Goal: Task Accomplishment & Management: Complete application form

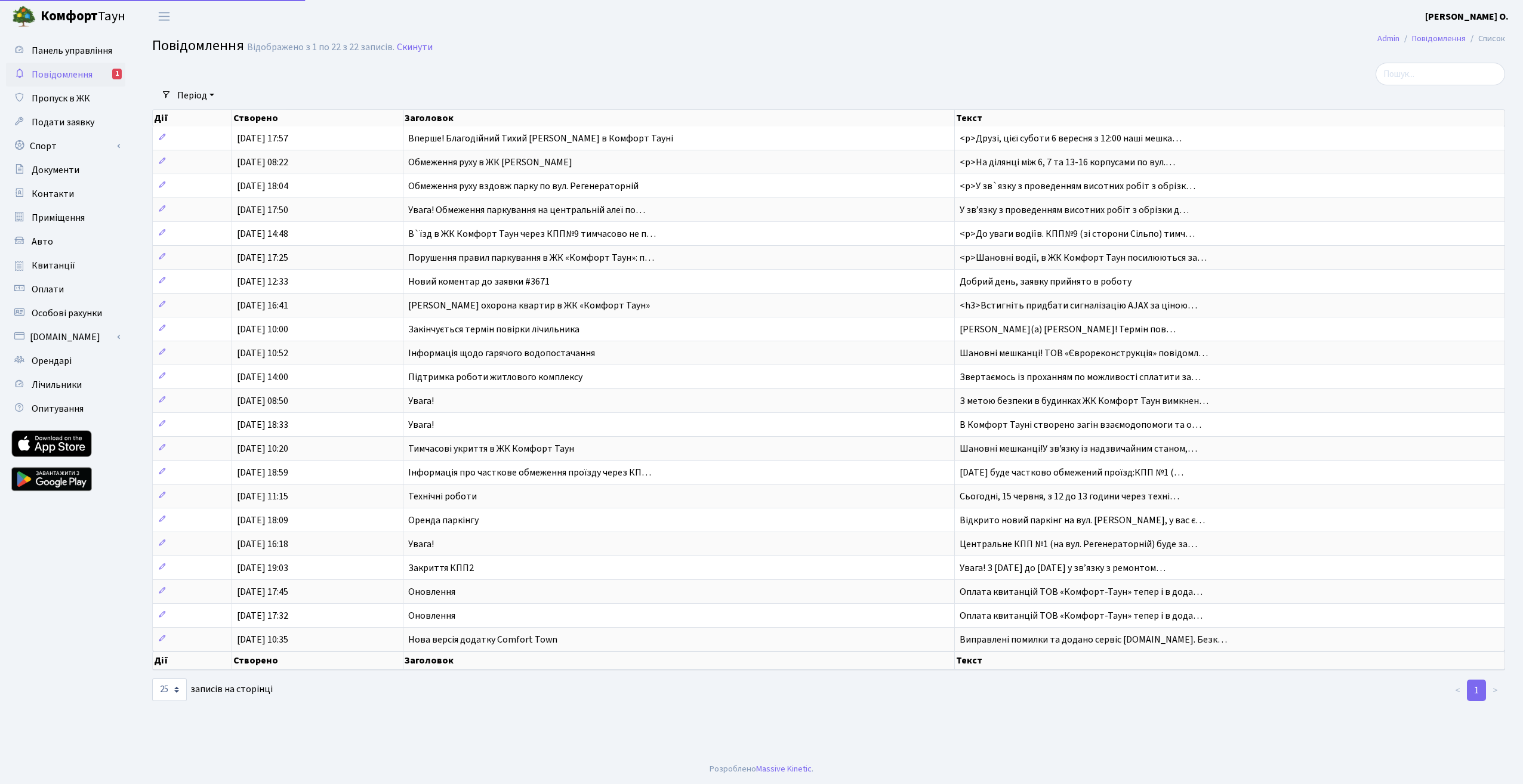
select select "25"
click at [67, 119] on span "Подати заявку" at bounding box center [63, 123] width 63 height 13
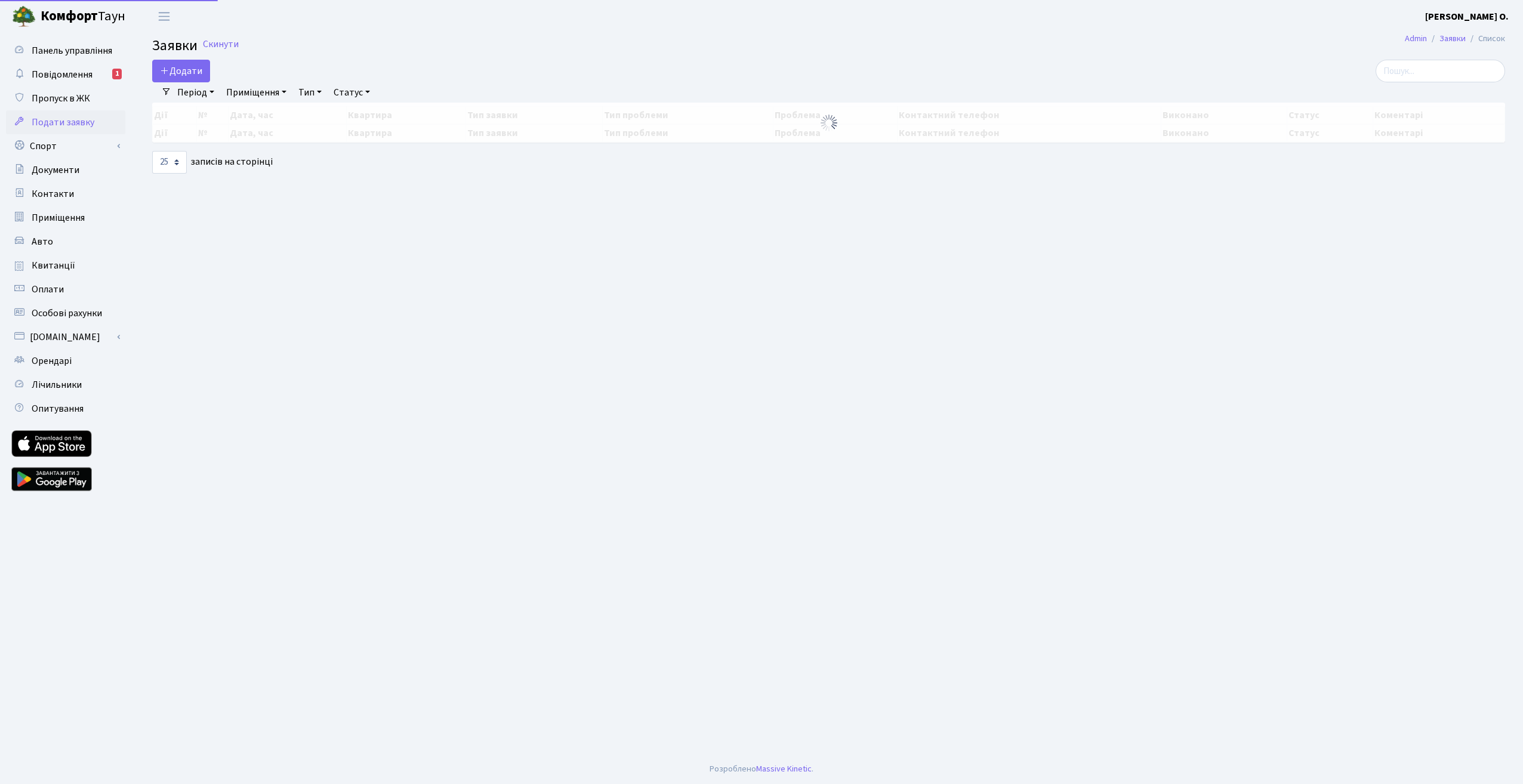
select select "25"
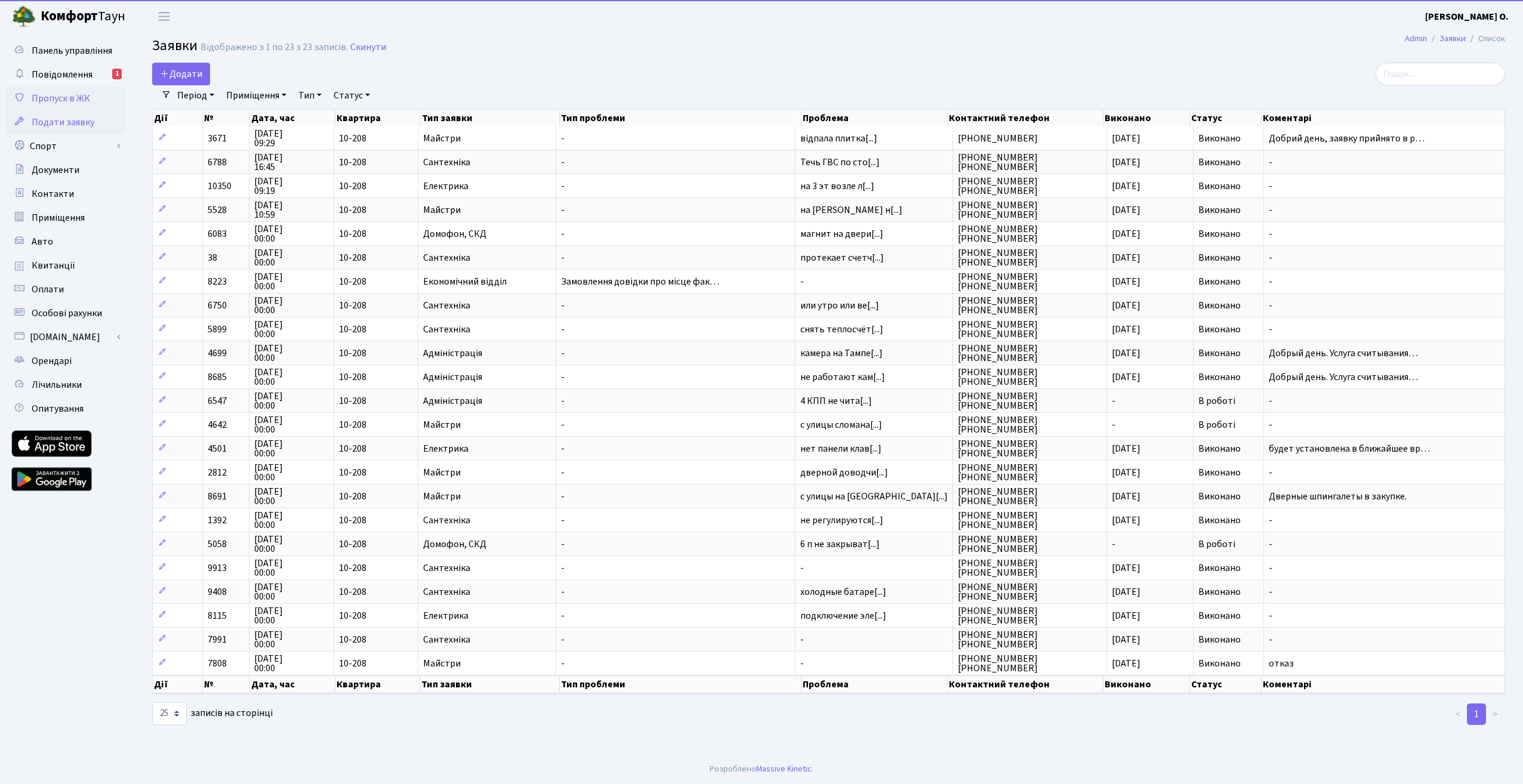
click at [74, 104] on span "Пропуск в ЖК" at bounding box center [60, 98] width 59 height 13
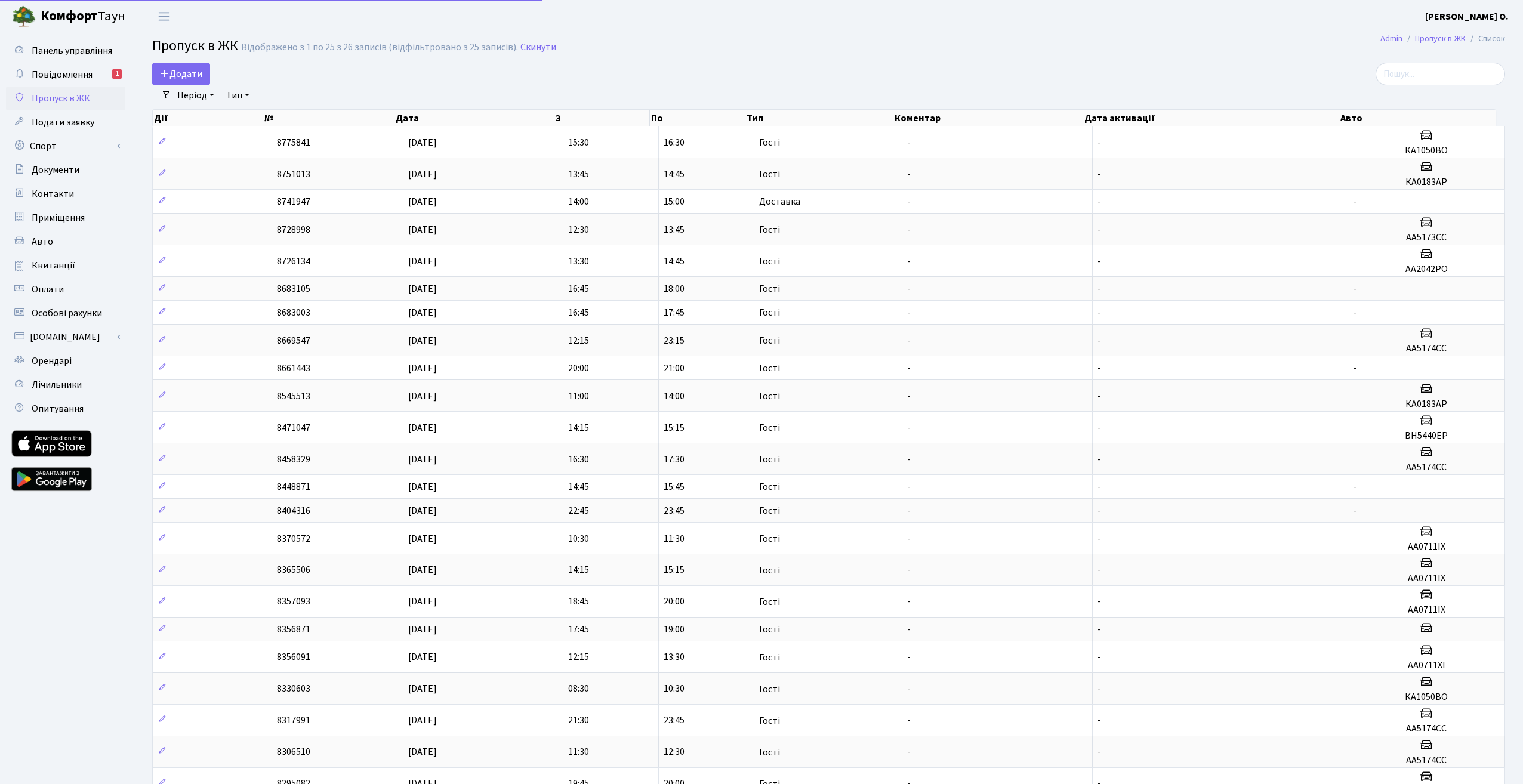
select select "25"
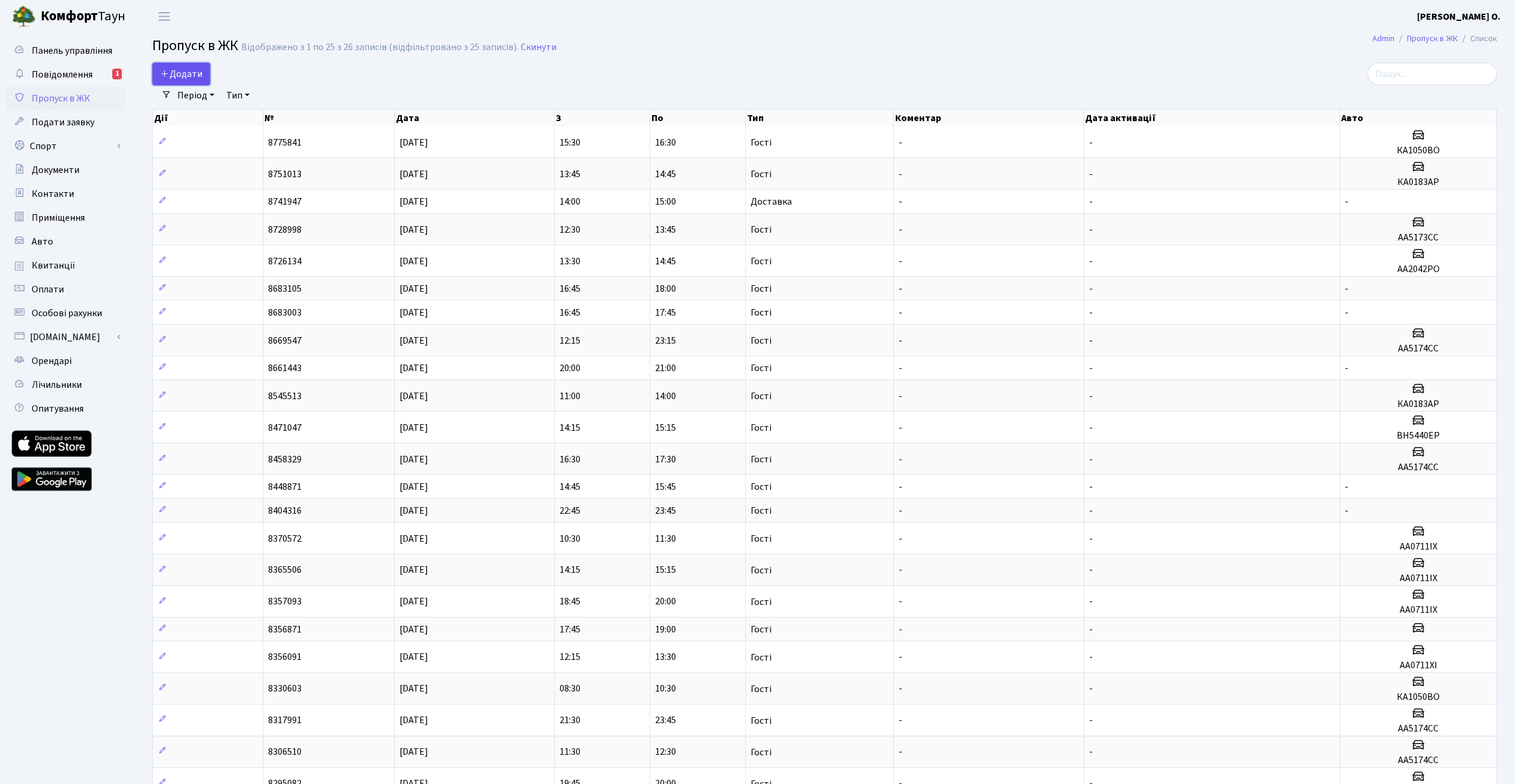
click at [194, 73] on span "Додати" at bounding box center [181, 74] width 42 height 13
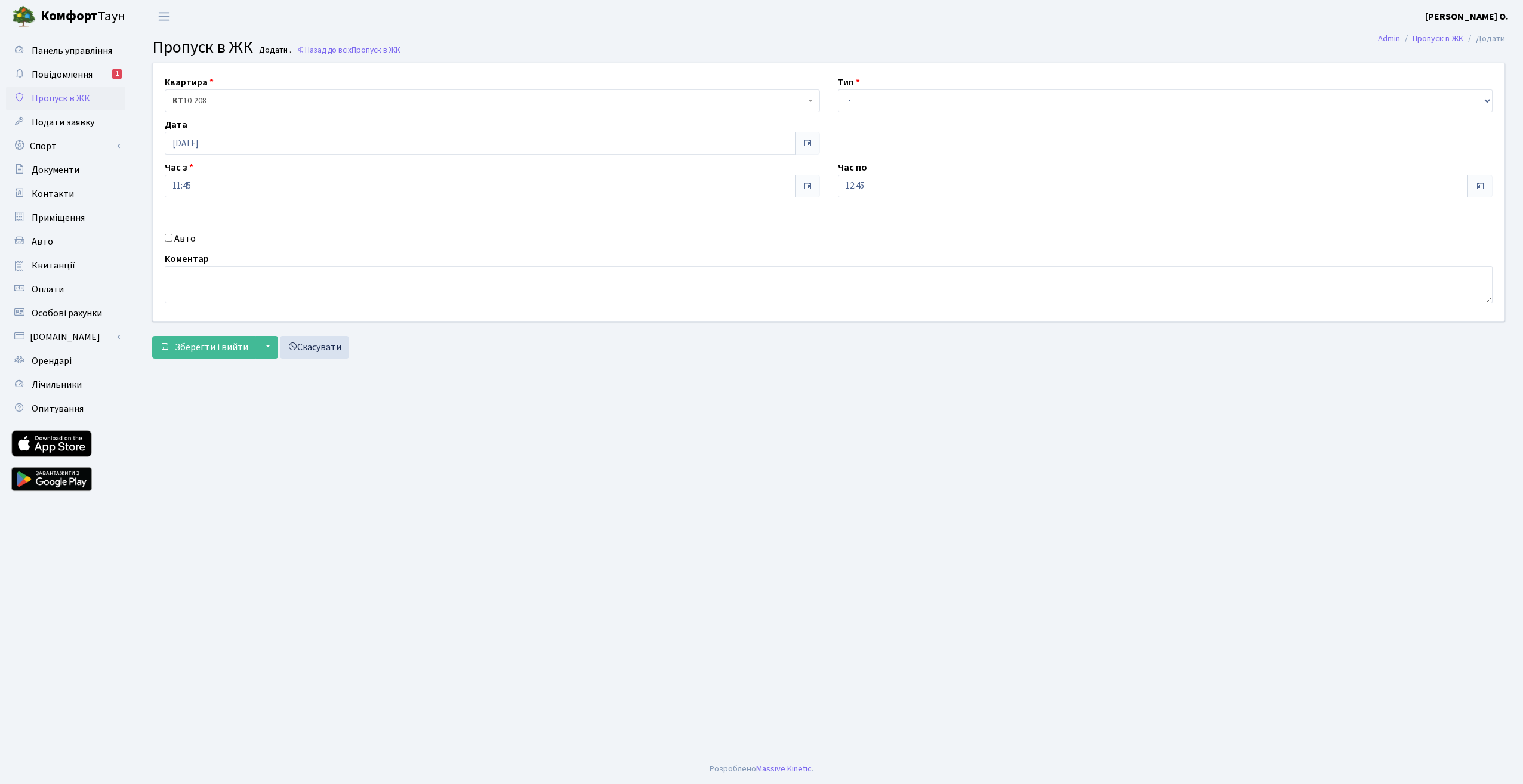
click at [181, 238] on label "Авто" at bounding box center [185, 239] width 22 height 14
click at [173, 238] on input "Авто" at bounding box center [168, 238] width 8 height 8
checkbox input "true"
click at [898, 227] on input "text" at bounding box center [1166, 229] width 656 height 23
type input "AA5174CC"
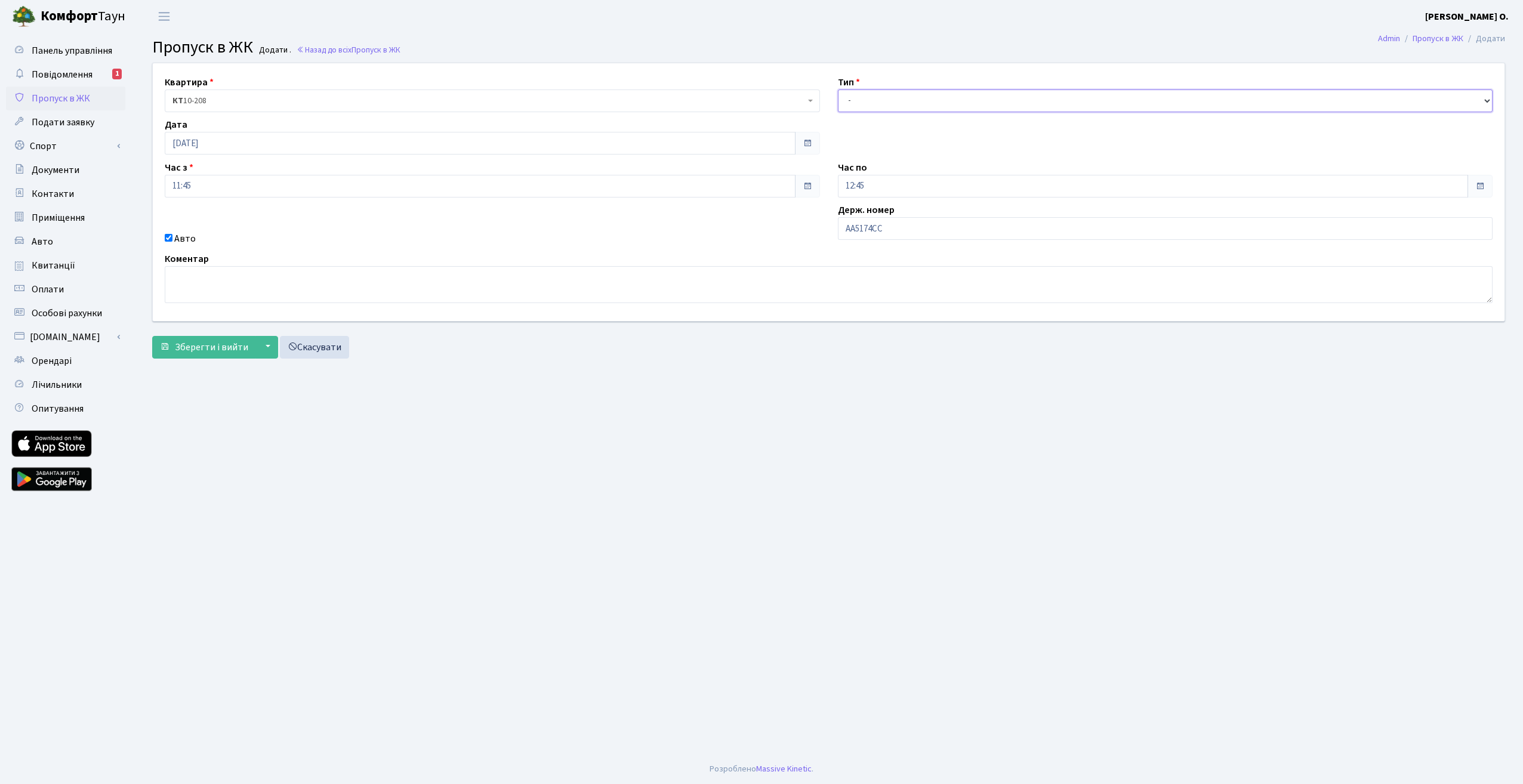
click at [871, 98] on select "- Доставка Таксі Гості Сервіс" at bounding box center [1166, 101] width 656 height 23
select select "3"
click at [838, 89] on select "- Доставка Таксі Гості Сервіс" at bounding box center [1166, 101] width 656 height 23
click at [1479, 183] on span at bounding box center [1480, 186] width 10 height 10
click at [1440, 184] on input "12:45" at bounding box center [1153, 186] width 631 height 23
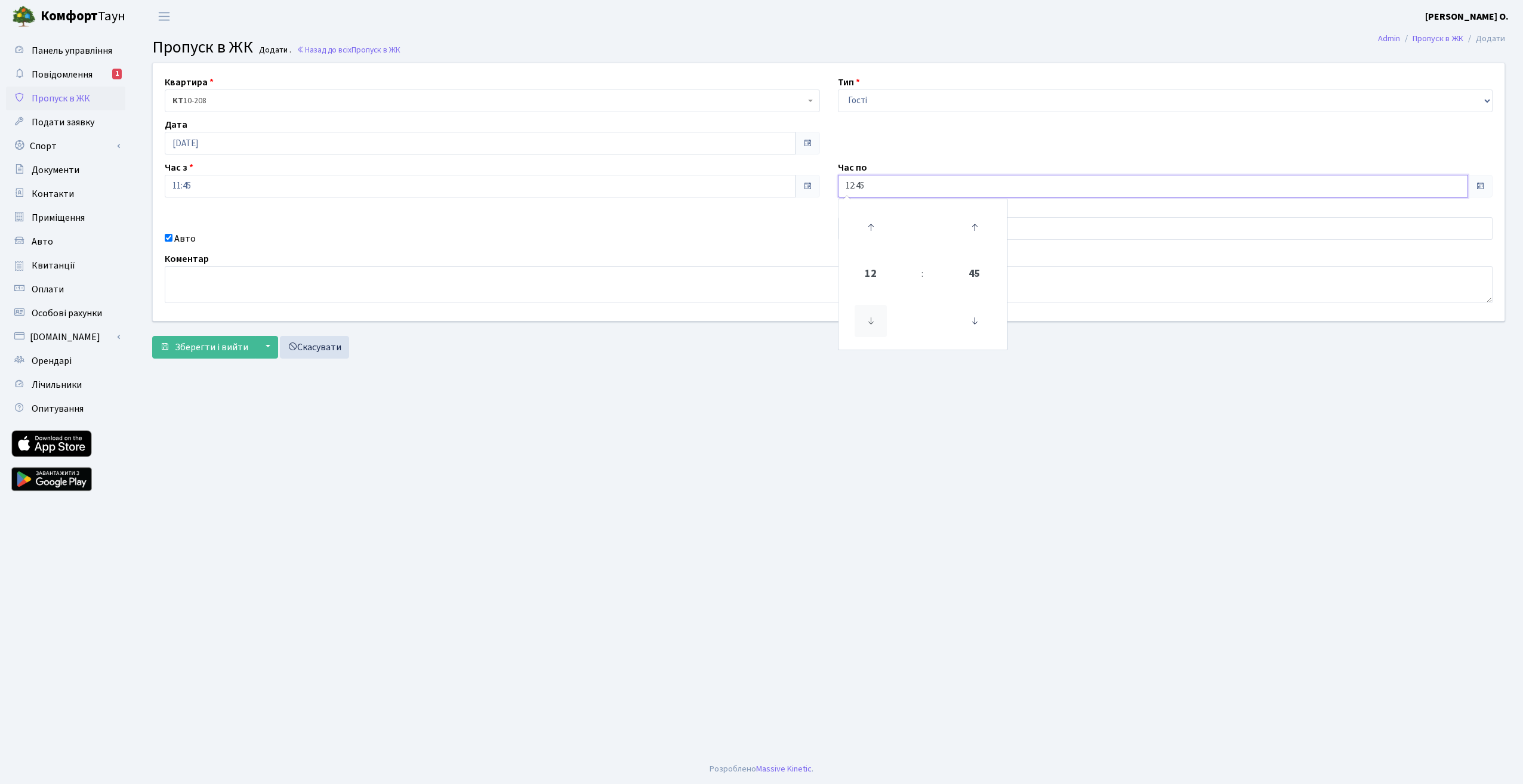
click at [873, 319] on icon at bounding box center [870, 320] width 32 height 32
click at [873, 231] on icon at bounding box center [870, 227] width 32 height 32
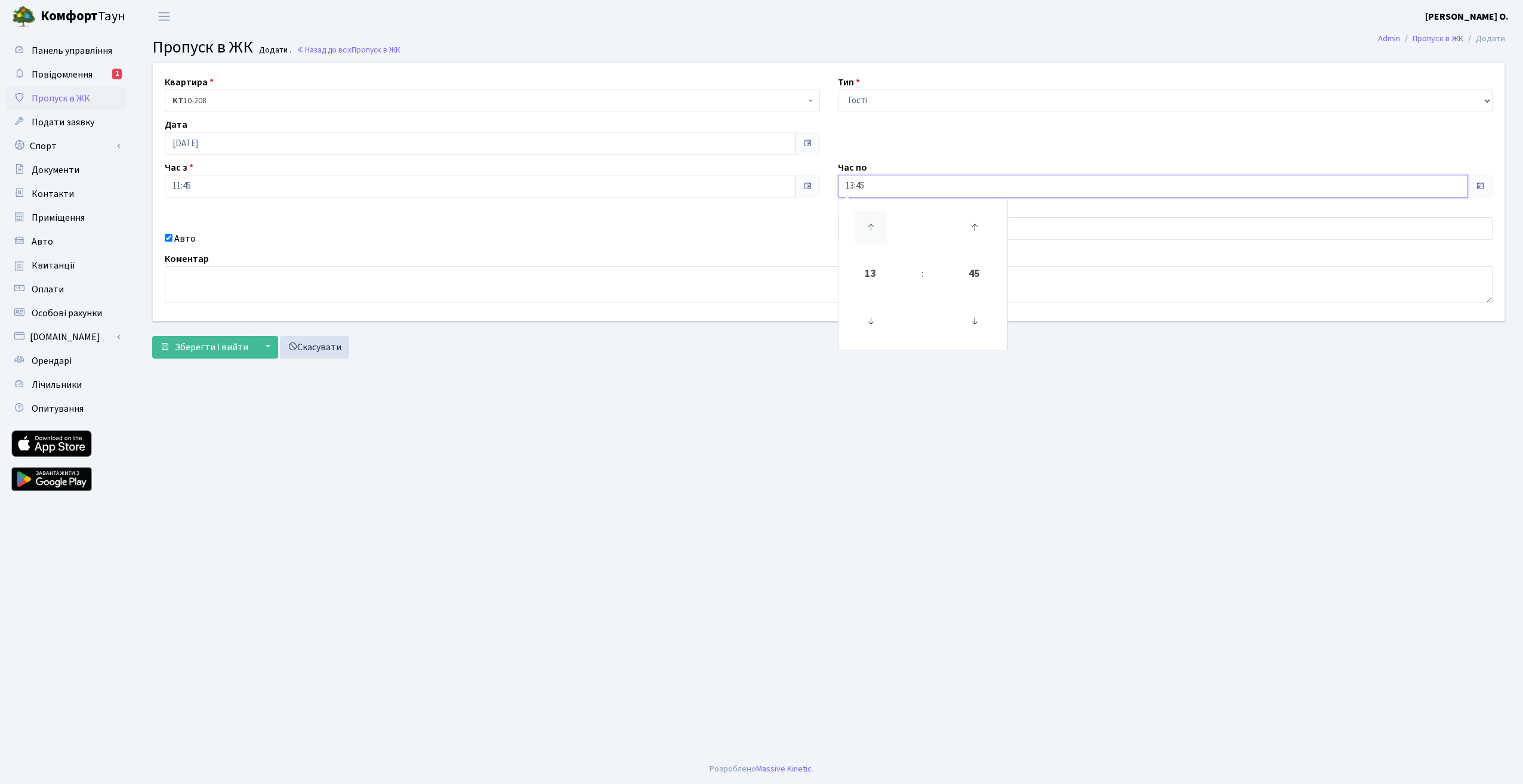
click at [871, 233] on icon at bounding box center [870, 227] width 32 height 32
type input "14:45"
click at [854, 380] on main "Admin Пропуск в ЖК Додати Пропуск в ЖК Додати . Назад до всіх Пропуск в ЖК Квар…" at bounding box center [828, 393] width 1389 height 721
click at [205, 347] on span "Зберегти і вийти" at bounding box center [212, 348] width 74 height 13
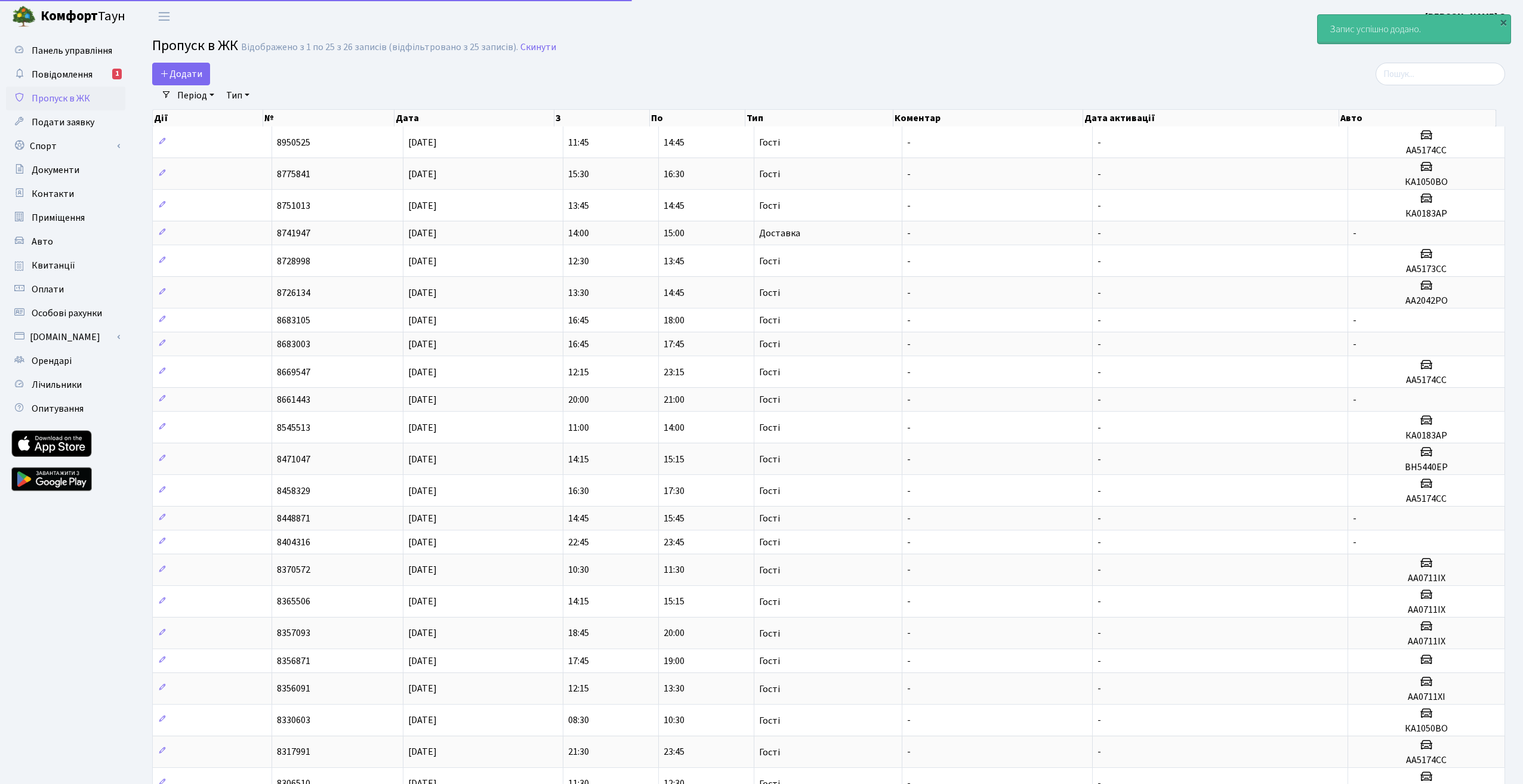
select select "25"
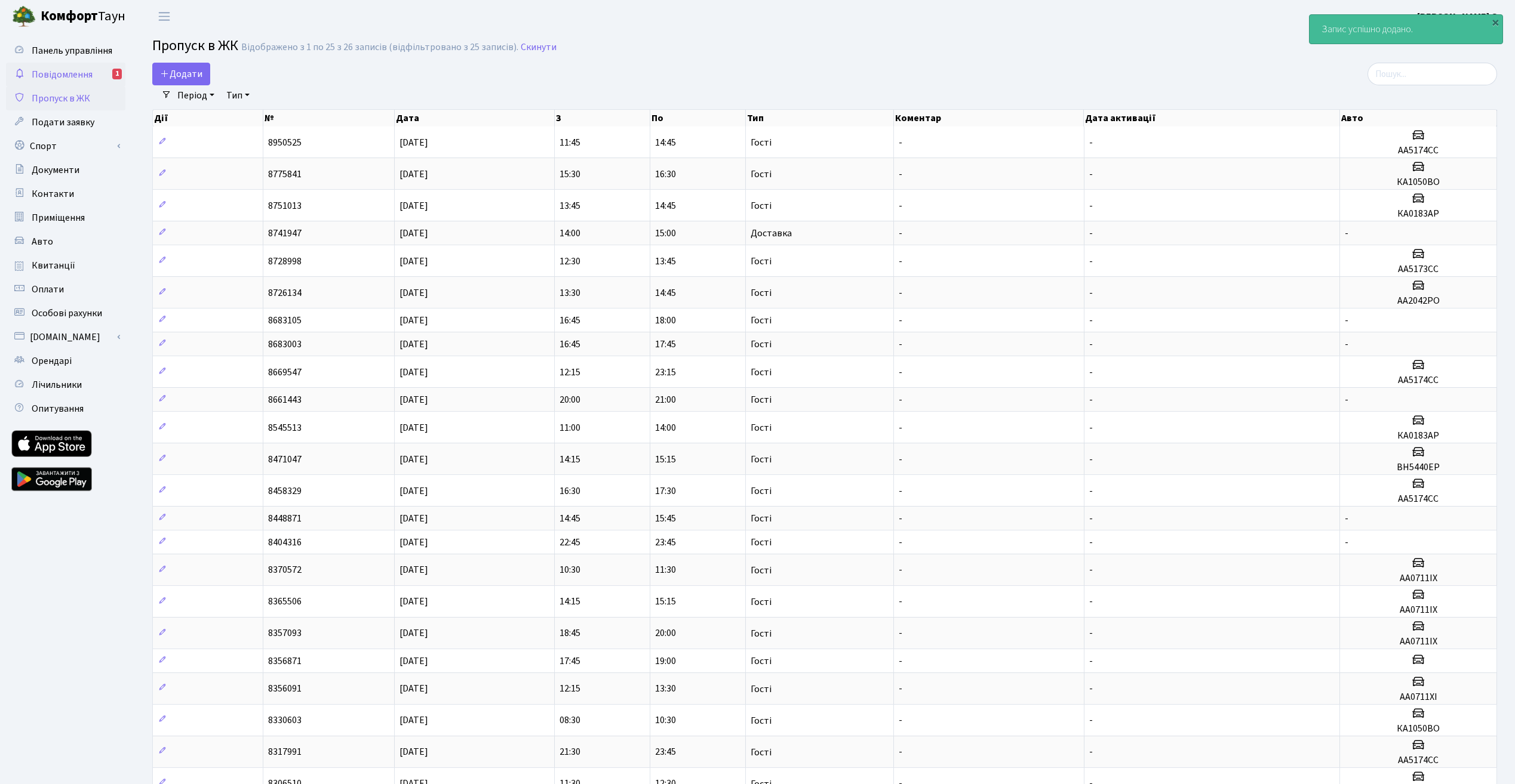
click at [78, 68] on span "Повідомлення" at bounding box center [62, 75] width 61 height 13
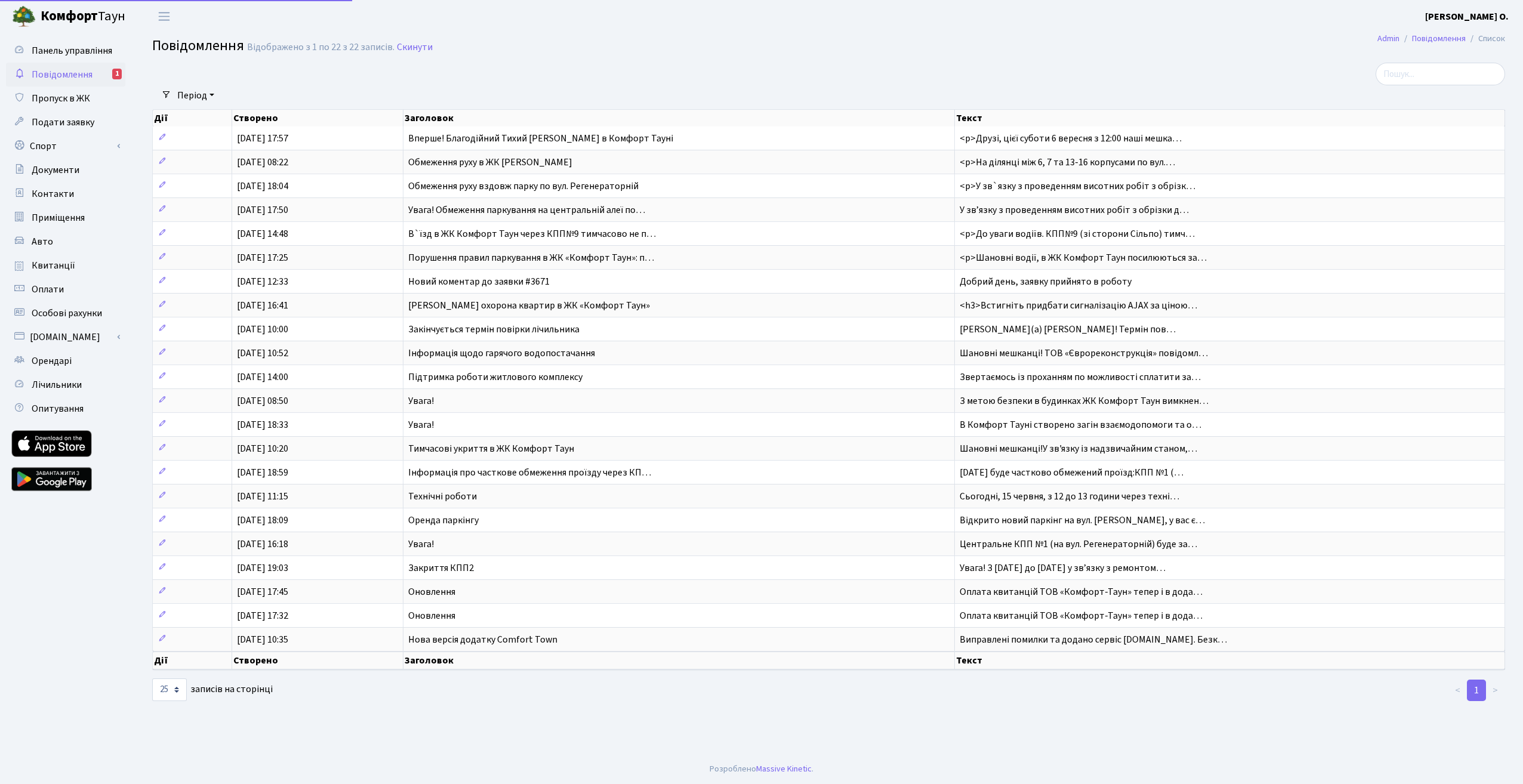
select select "25"
click at [40, 127] on span "Подати заявку" at bounding box center [63, 123] width 63 height 13
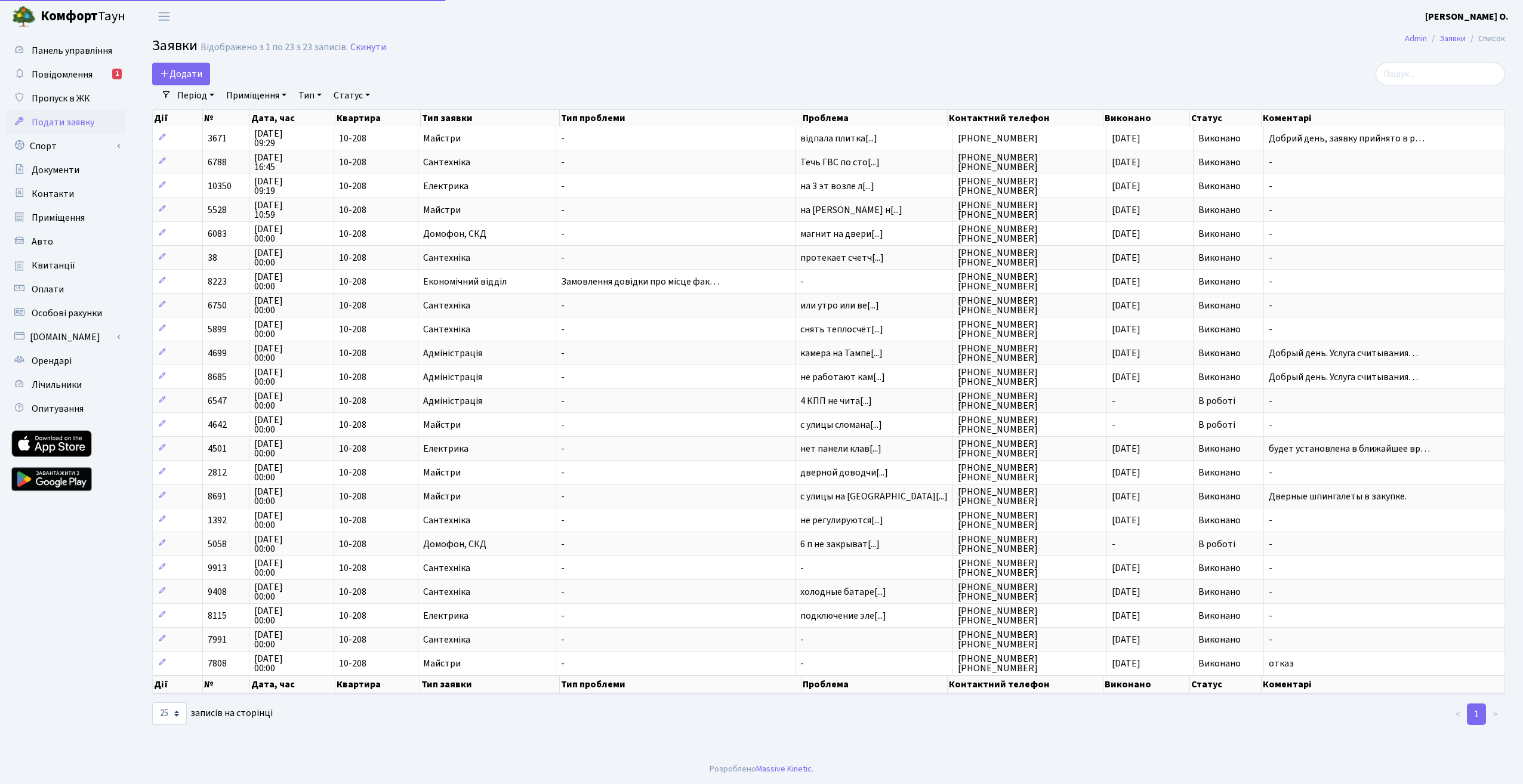
select select "25"
click at [170, 73] on span "Додати" at bounding box center [181, 74] width 42 height 13
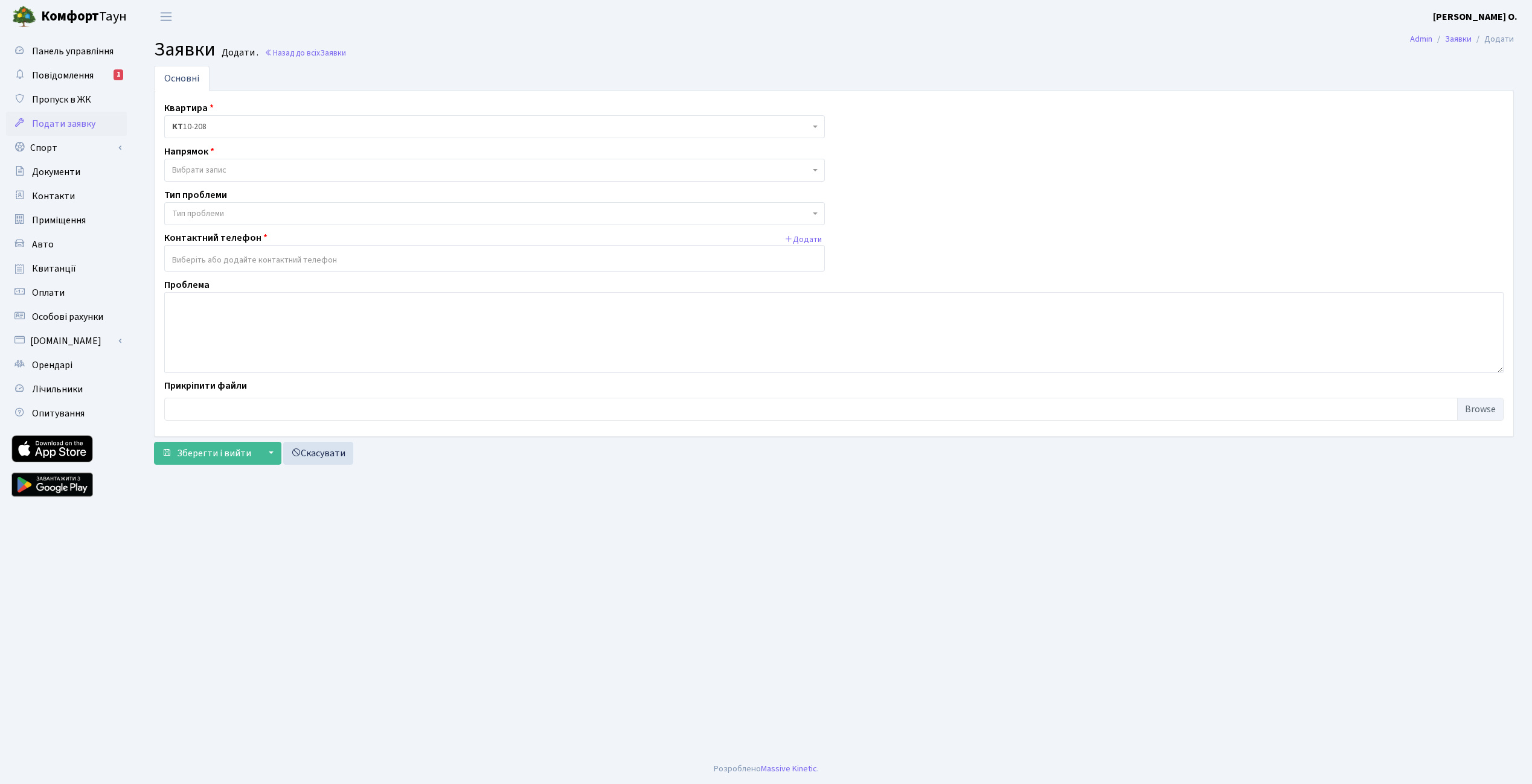
click at [256, 166] on span "Вибрати запис" at bounding box center [491, 170] width 637 height 12
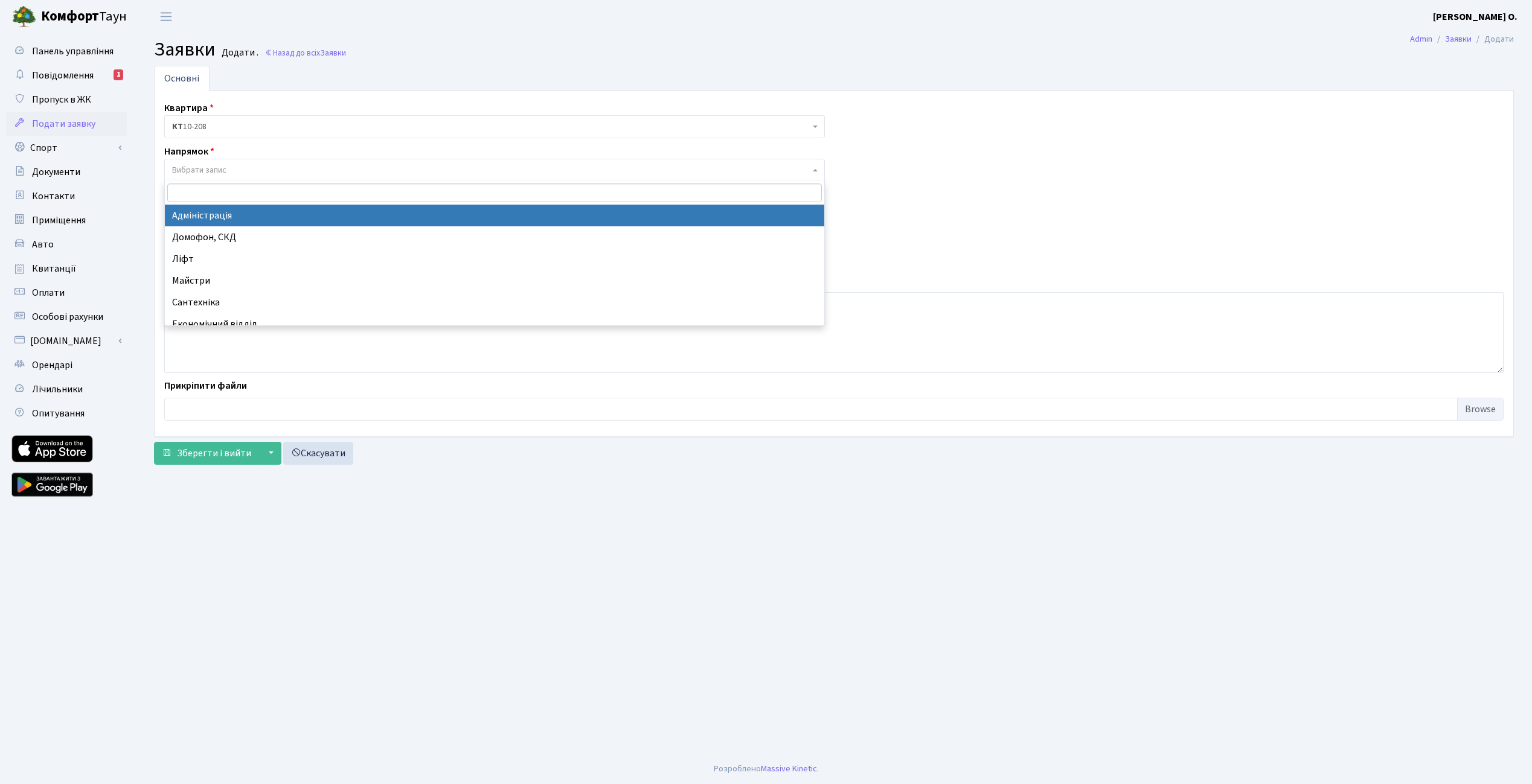
select select "5"
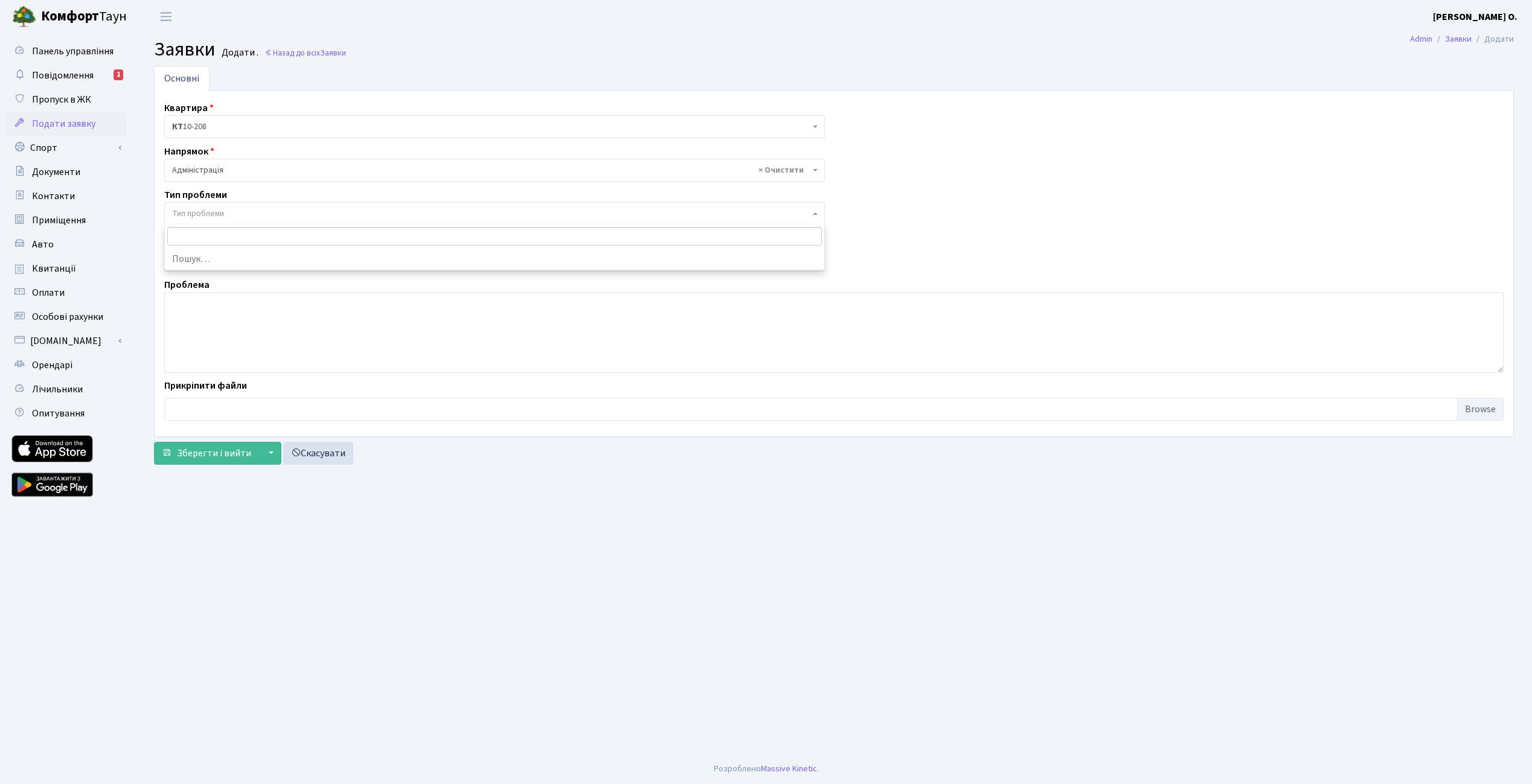
click at [205, 214] on span "Тип проблеми" at bounding box center [198, 214] width 52 height 12
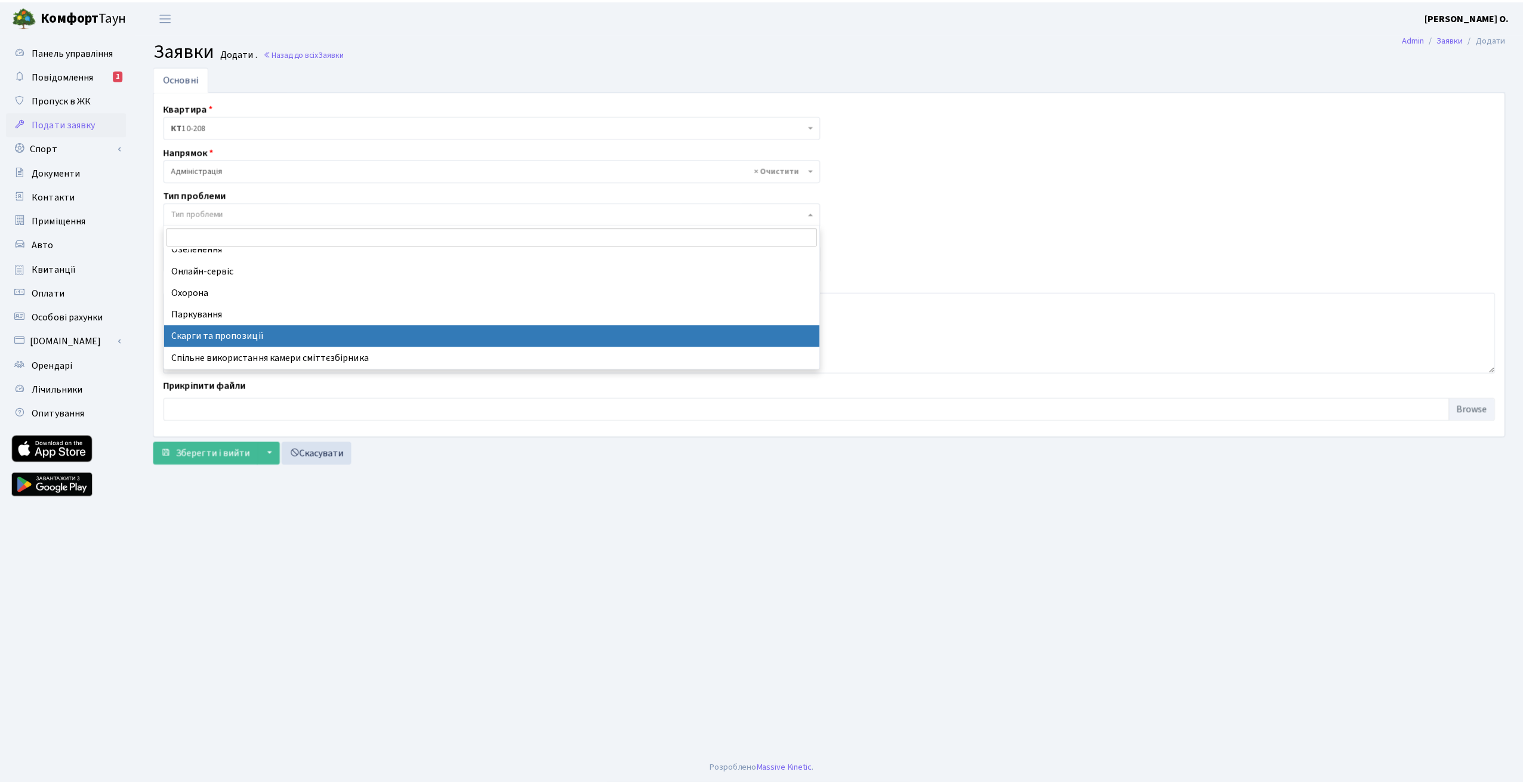
scroll to position [57, 0]
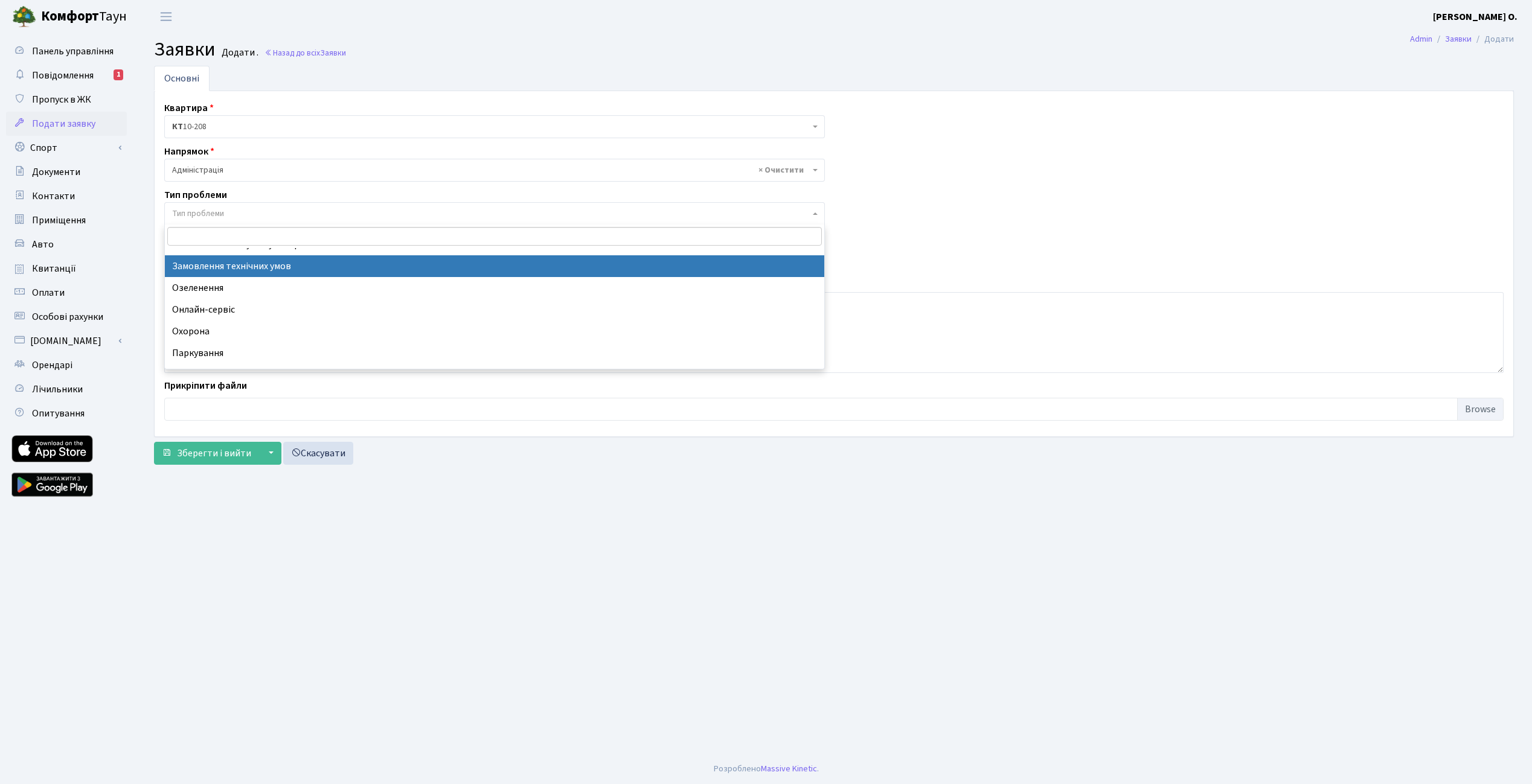
select select "15"
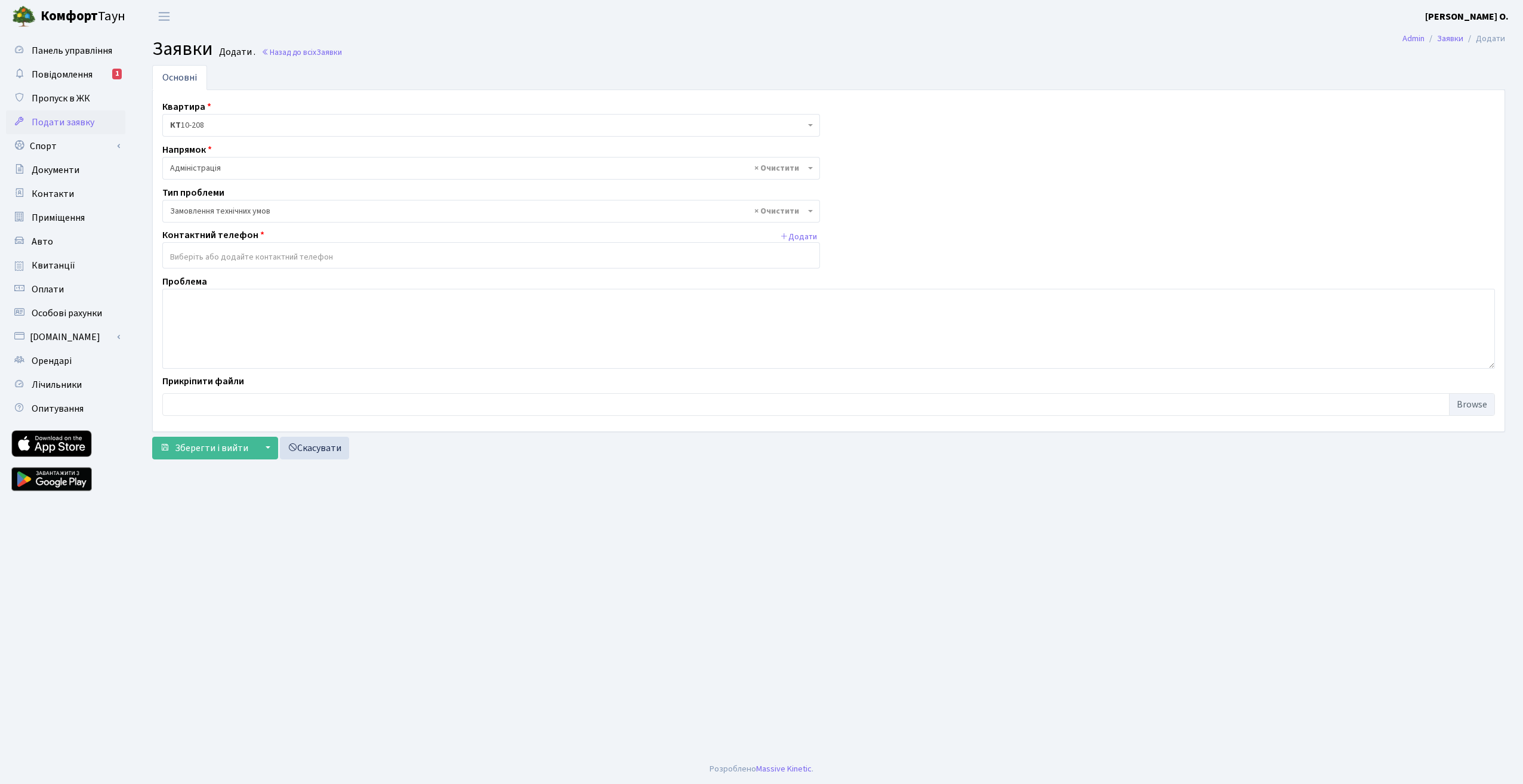
click at [220, 255] on input "search" at bounding box center [491, 257] width 657 height 22
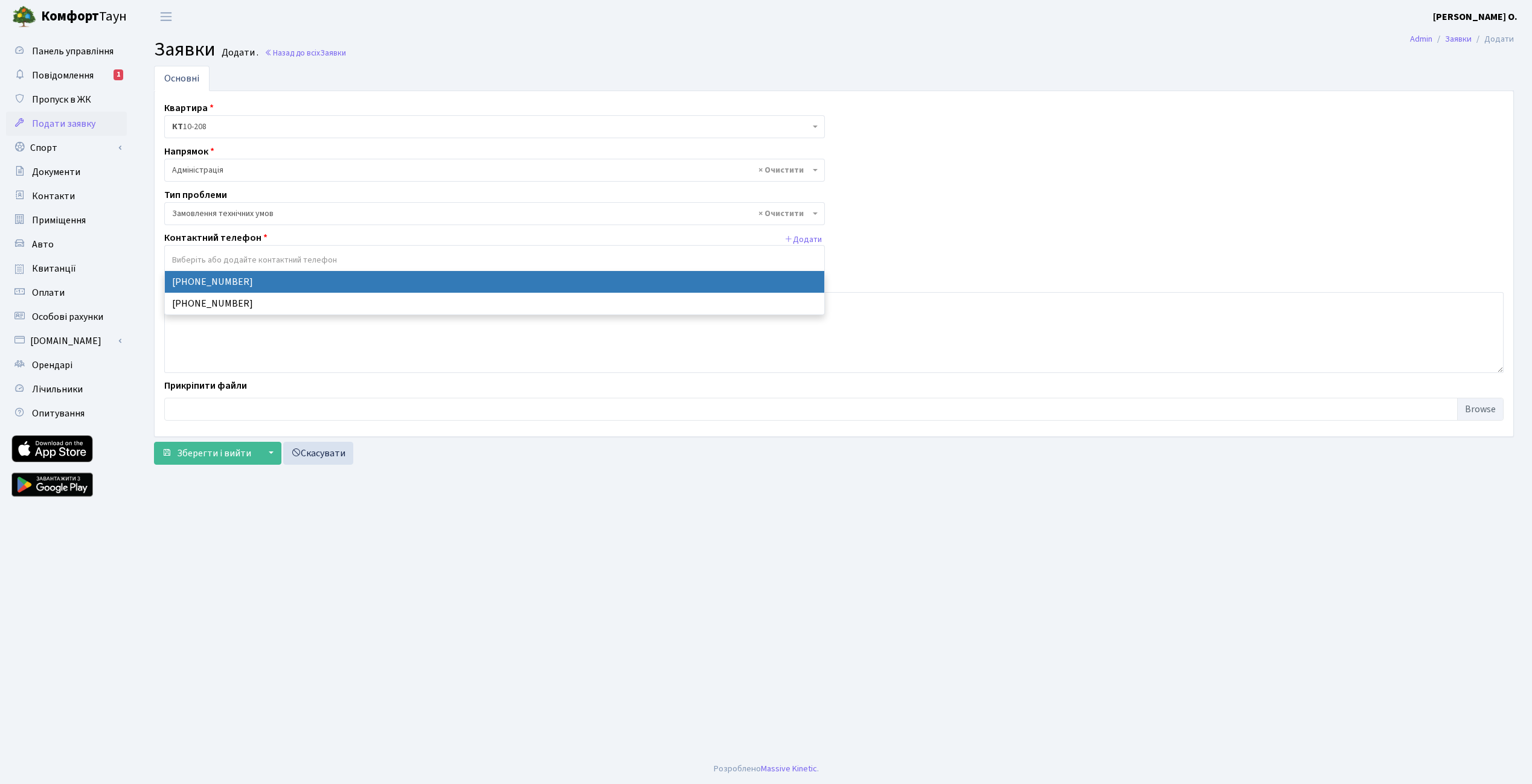
select select "18819"
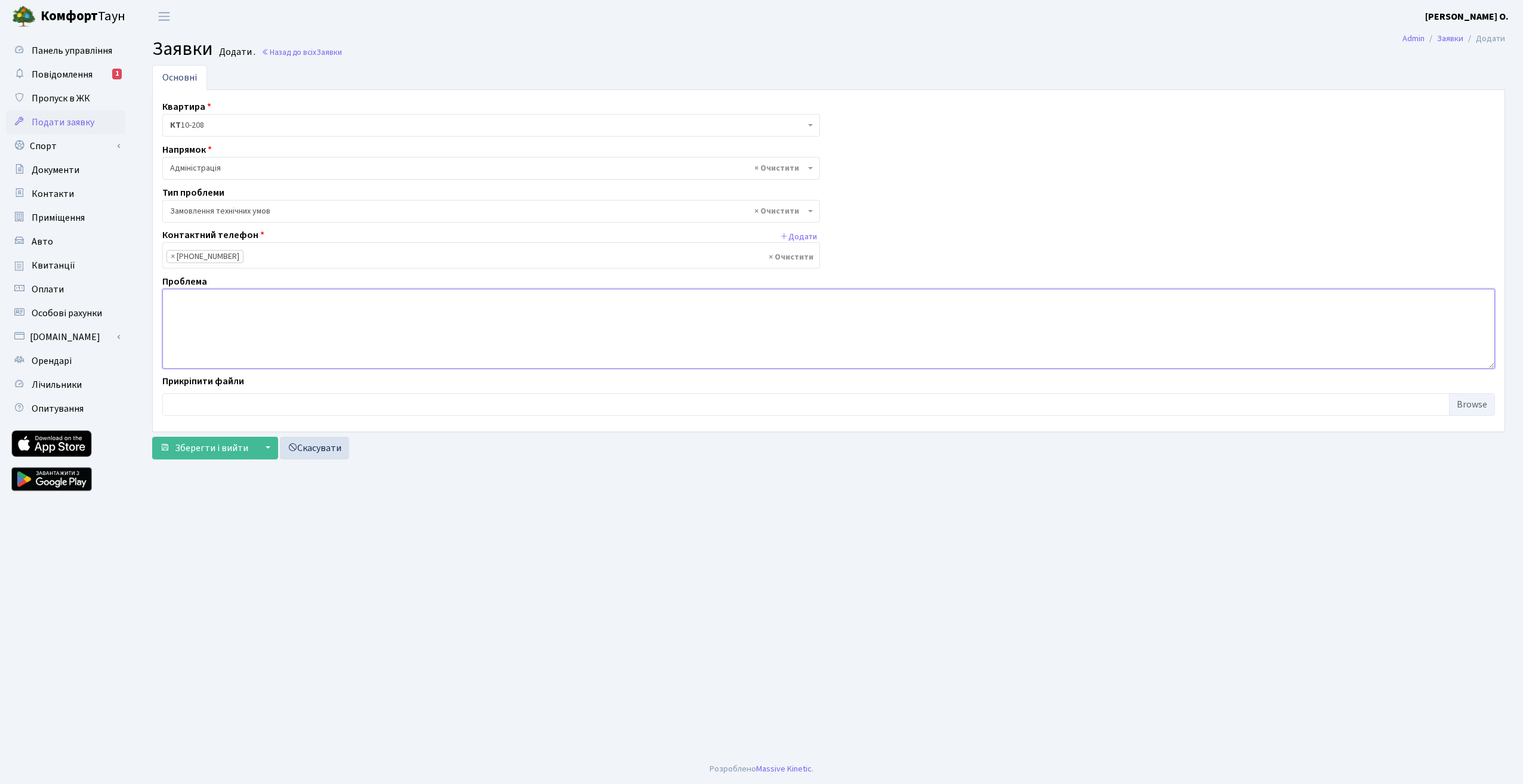
click at [210, 298] on textarea at bounding box center [829, 329] width 1333 height 80
type textarea "П"
type textarea "Консультація по монтажу зарядної станції на паркінгу по березневій"
click at [213, 447] on span "Зберегти і вийти" at bounding box center [212, 448] width 74 height 13
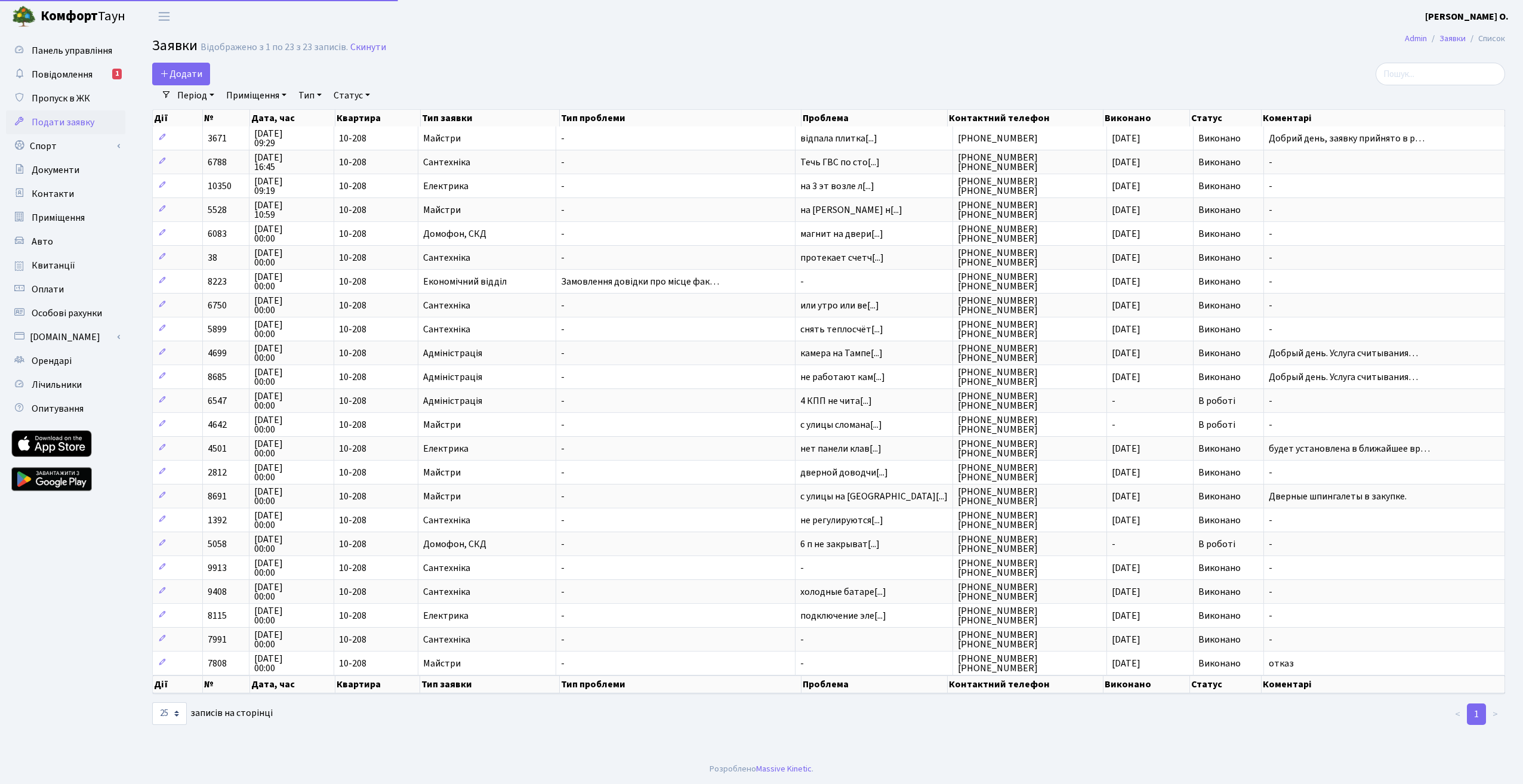
select select "25"
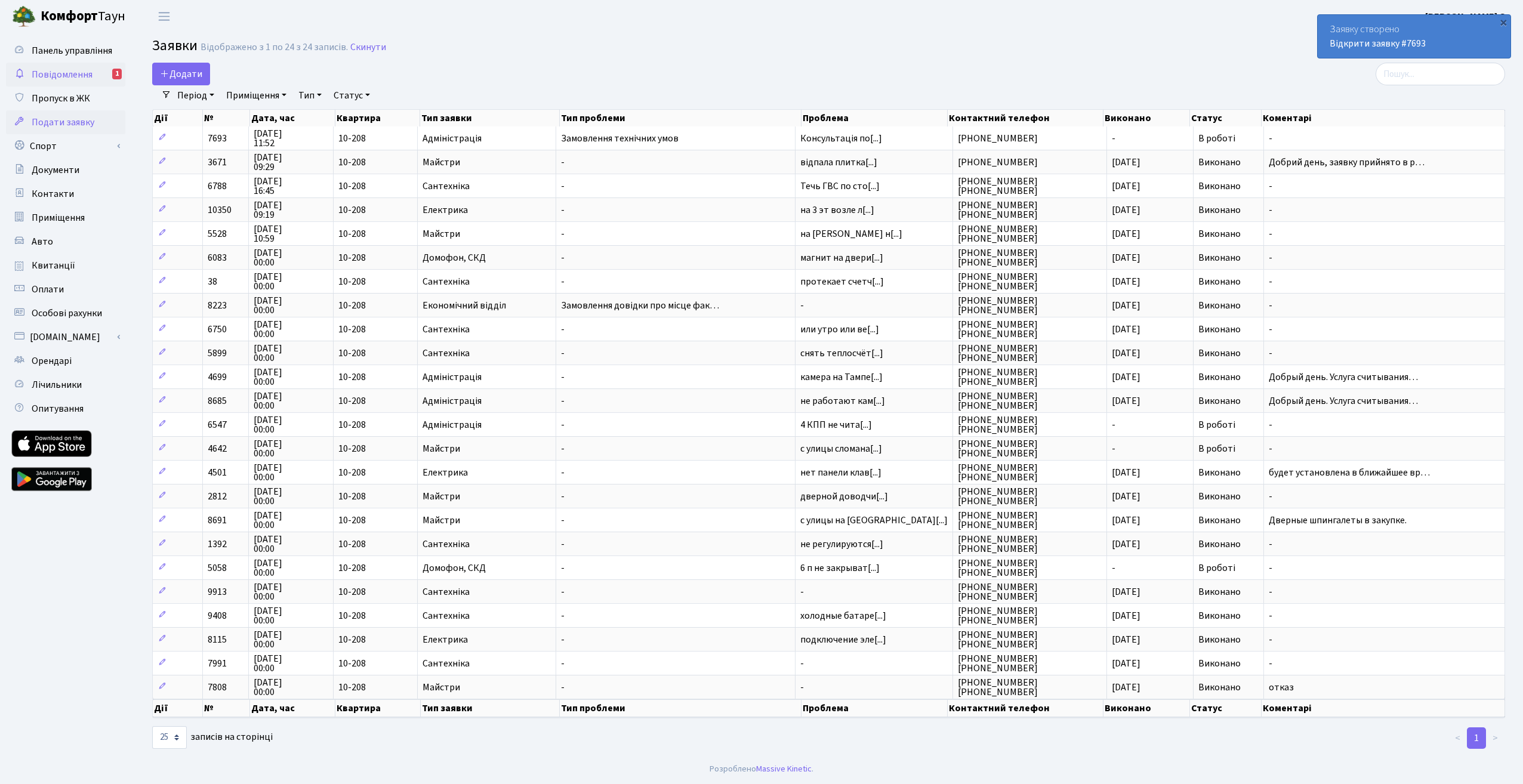
click at [60, 72] on span "Повідомлення" at bounding box center [62, 75] width 61 height 13
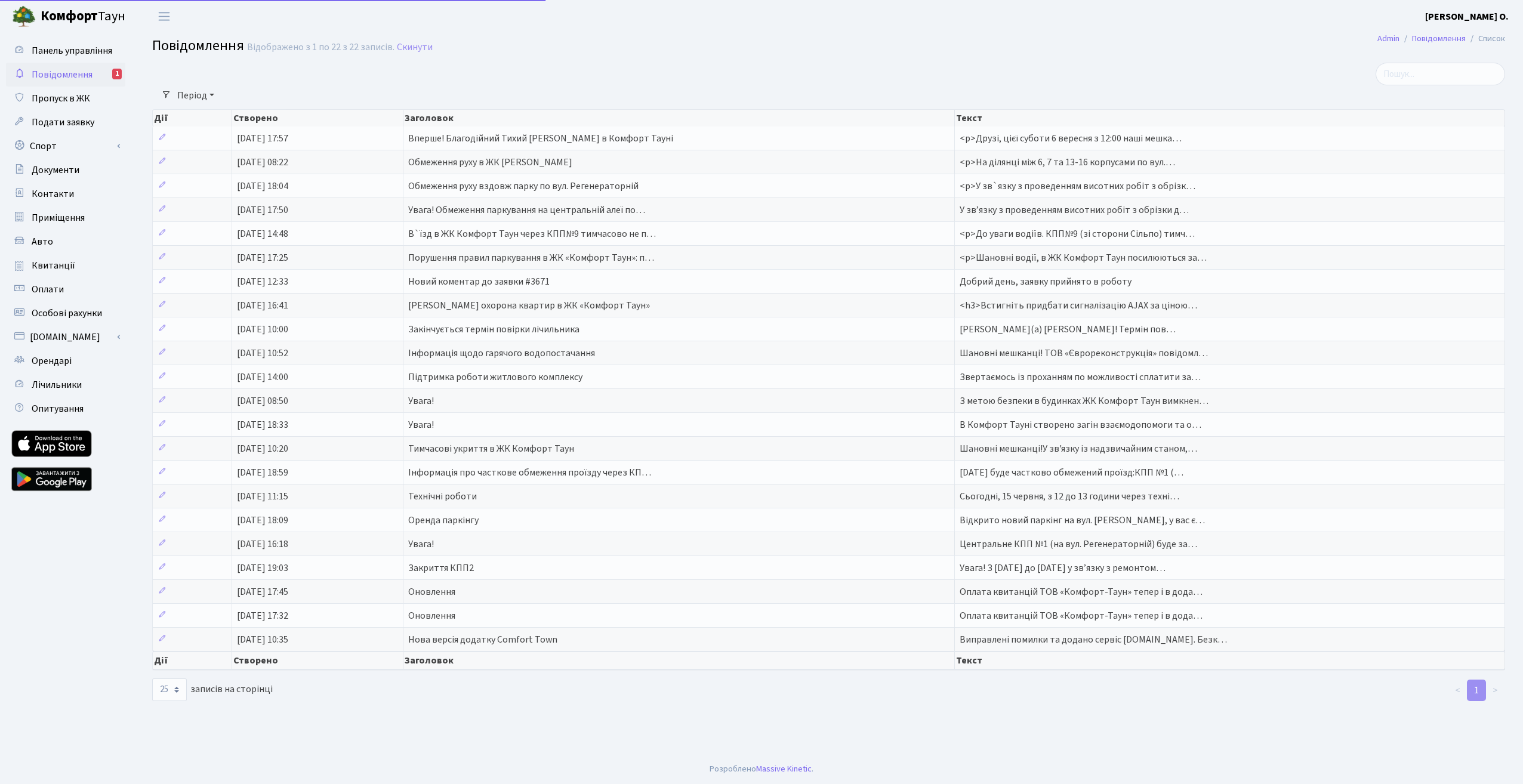
select select "25"
